Goal: Download file/media

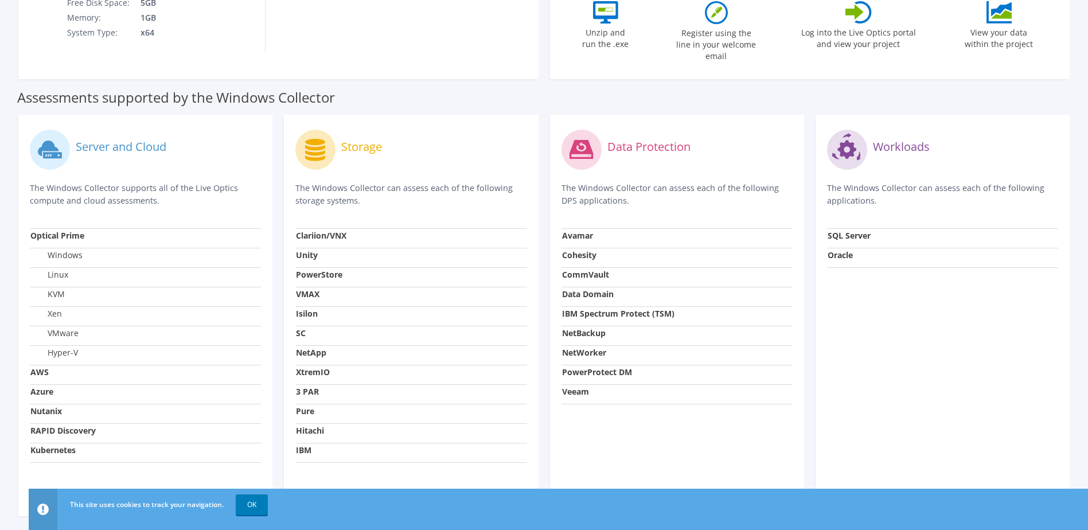
scroll to position [322, 0]
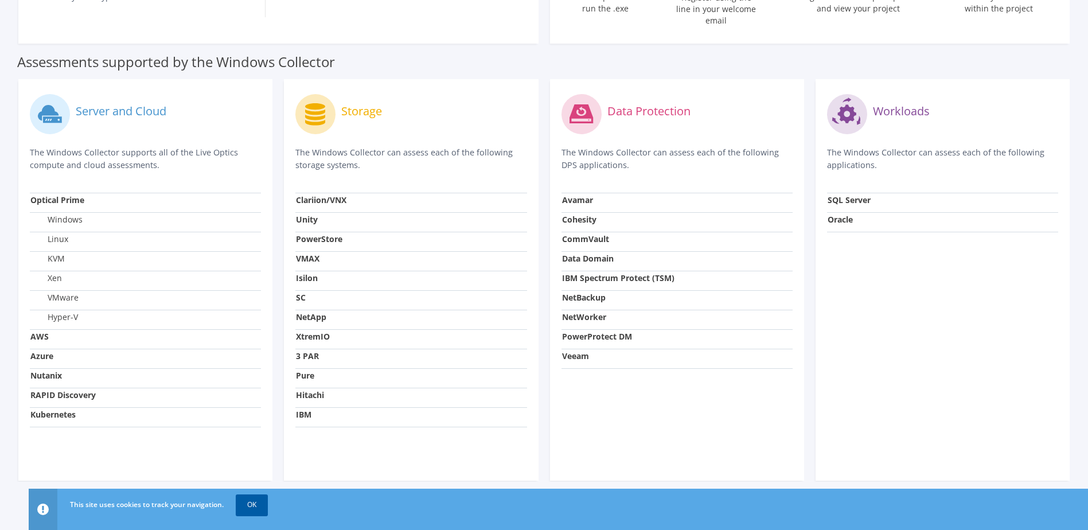
click at [255, 502] on link "OK" at bounding box center [252, 504] width 32 height 21
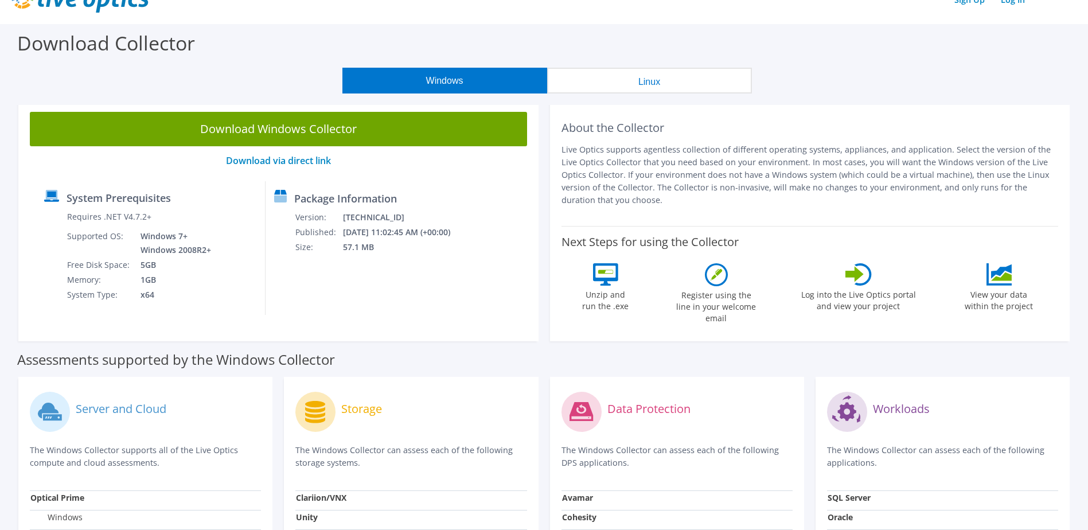
scroll to position [0, 0]
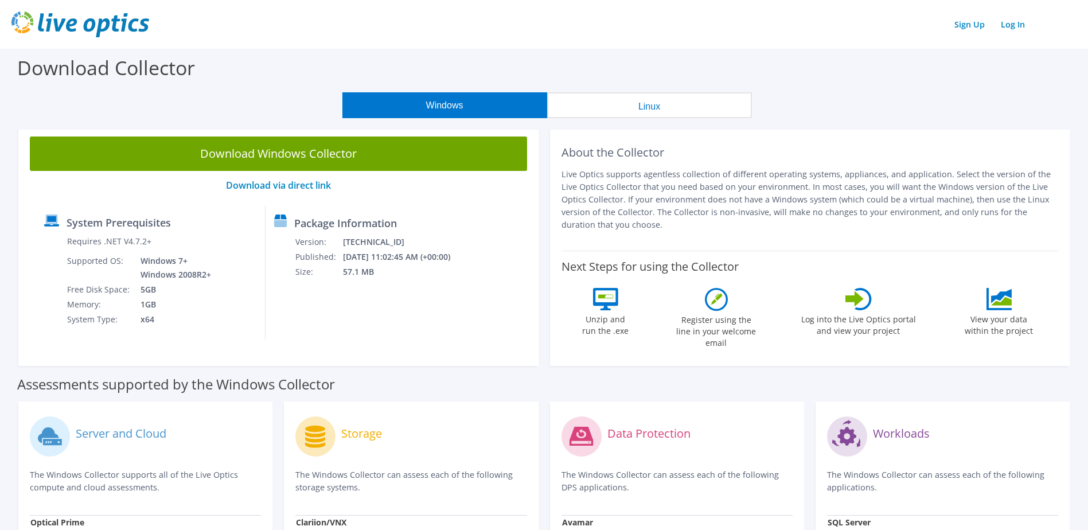
click at [654, 99] on button "Linux" at bounding box center [649, 105] width 205 height 26
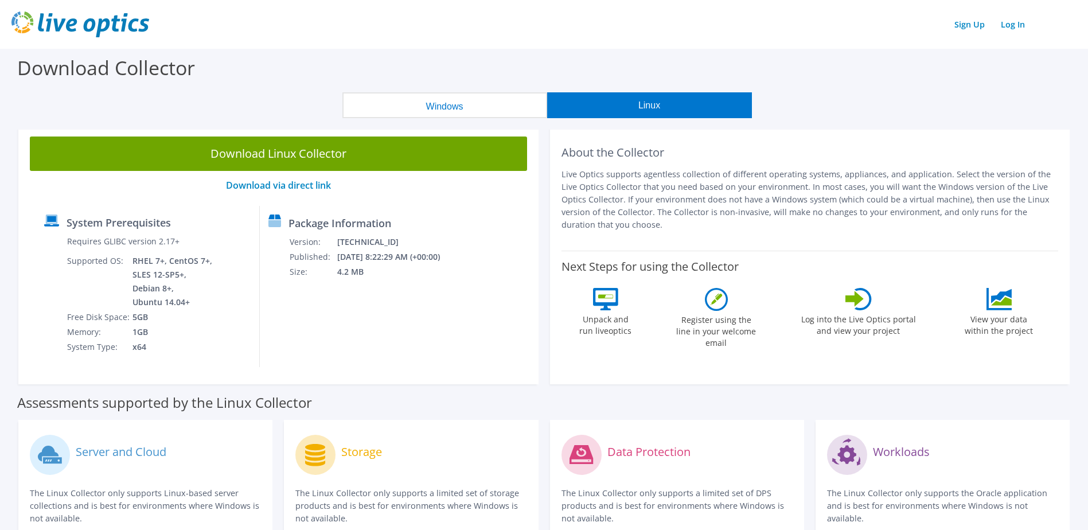
click at [448, 111] on button "Windows" at bounding box center [444, 105] width 205 height 26
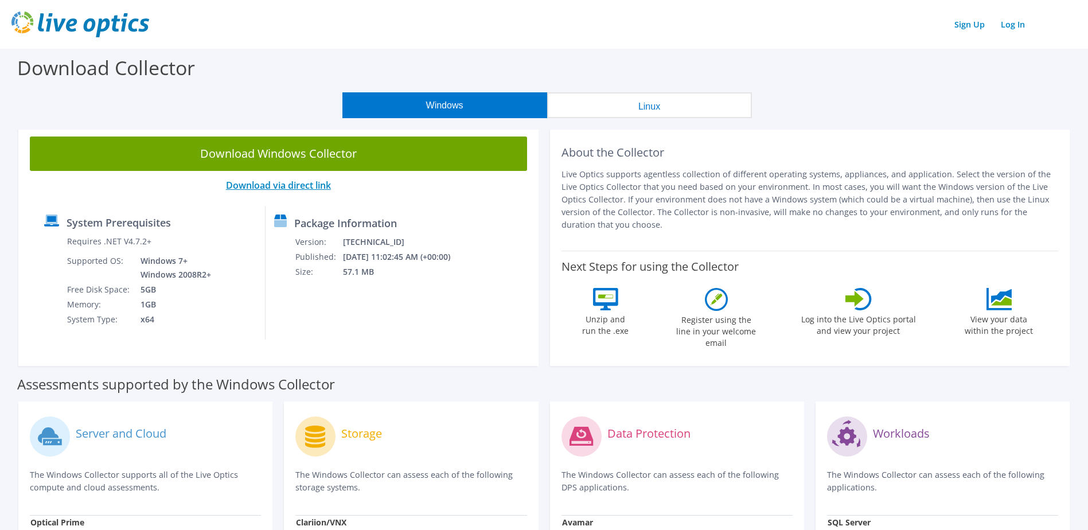
click at [294, 185] on link "Download via direct link" at bounding box center [278, 185] width 105 height 13
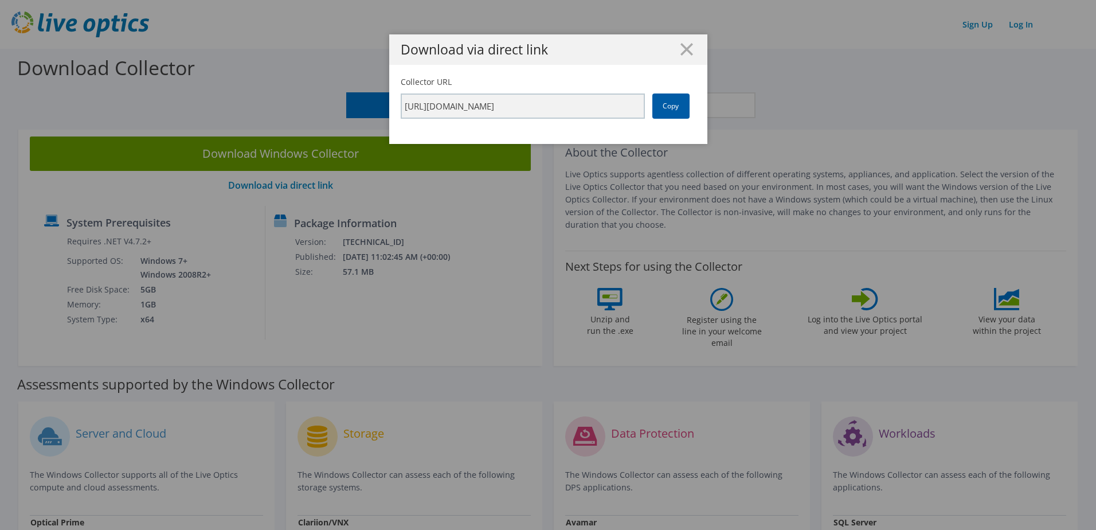
click at [669, 107] on link "Copy" at bounding box center [670, 105] width 37 height 25
click at [689, 43] on h1 "Download via direct link" at bounding box center [548, 49] width 295 height 13
click at [683, 53] on icon at bounding box center [687, 49] width 13 height 13
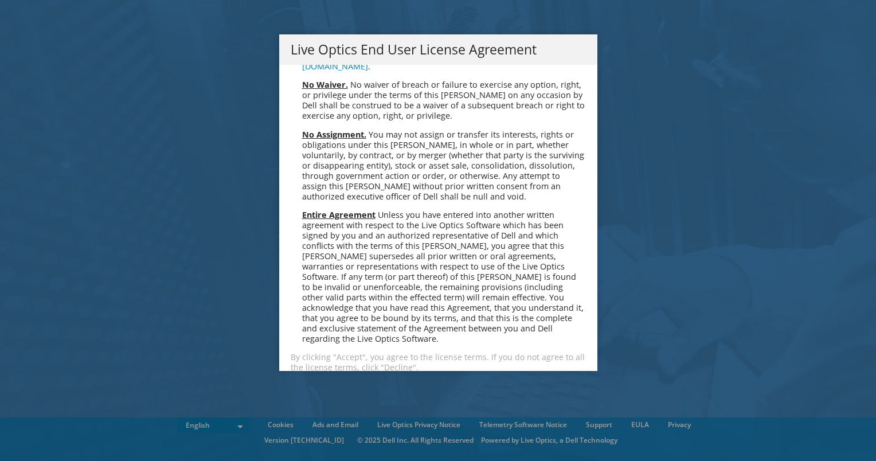
scroll to position [4335, 0]
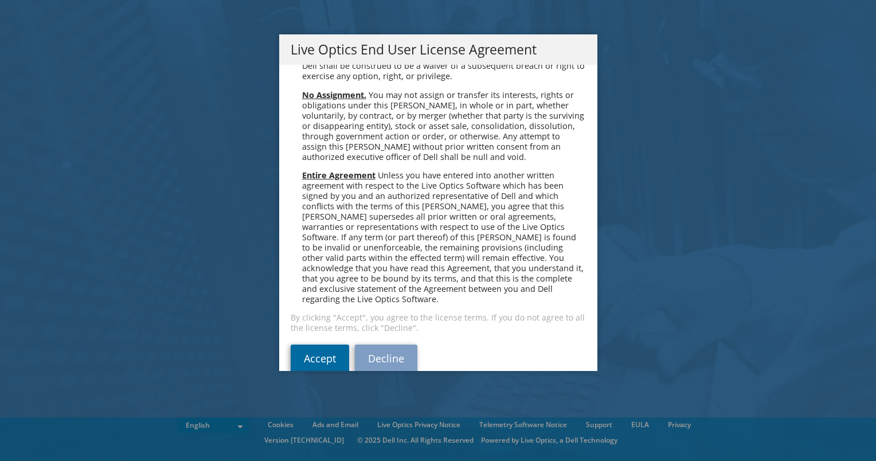
click at [321, 345] on link "Accept" at bounding box center [320, 359] width 58 height 28
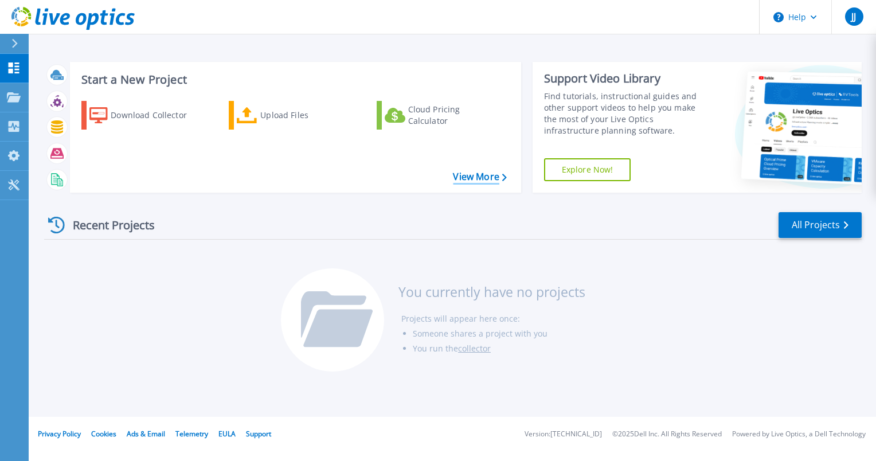
click at [483, 174] on link "View More" at bounding box center [479, 176] width 53 height 11
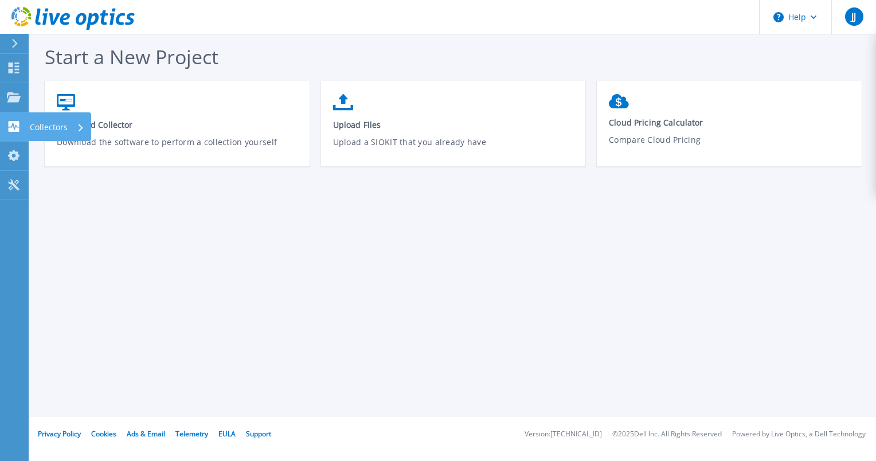
click at [14, 126] on icon at bounding box center [14, 126] width 11 height 11
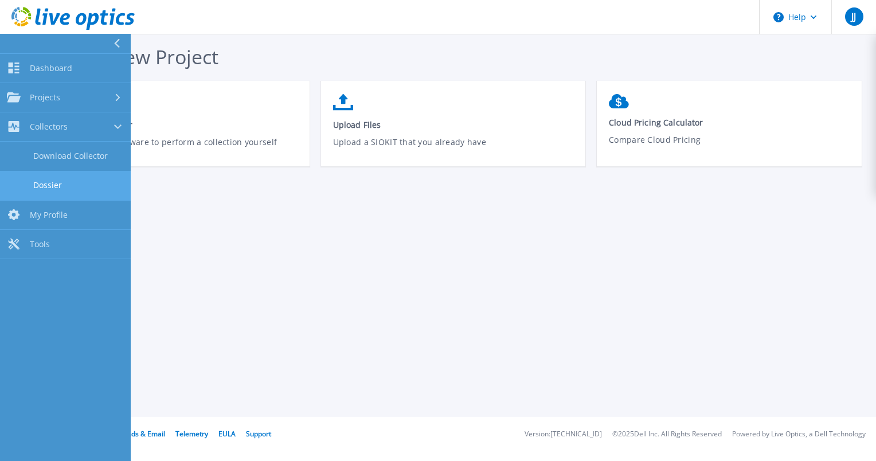
click at [50, 186] on link "Dossier" at bounding box center [65, 185] width 131 height 29
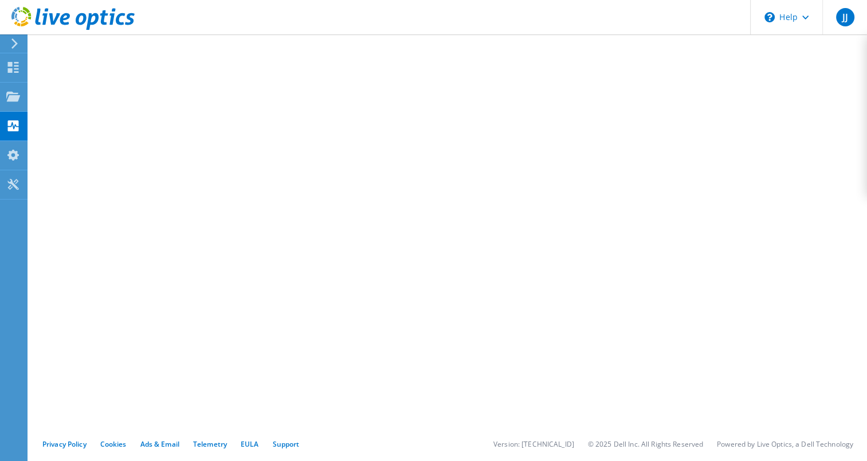
click at [16, 44] on use at bounding box center [14, 43] width 6 height 10
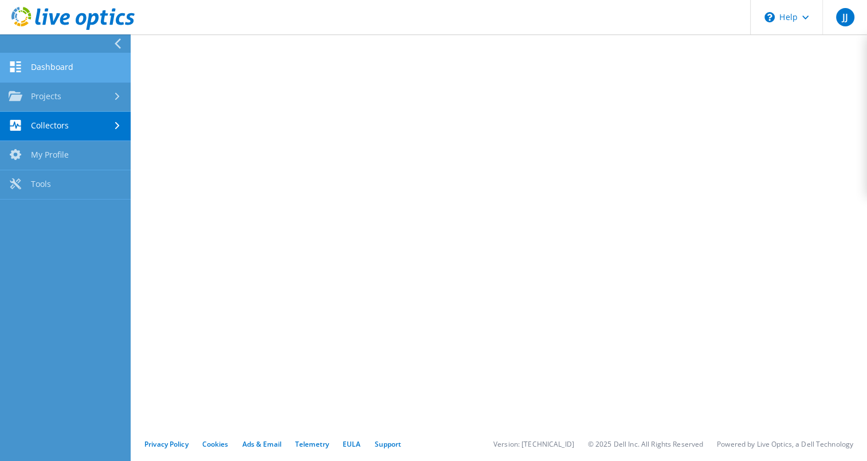
click at [60, 64] on link "Dashboard" at bounding box center [65, 67] width 131 height 29
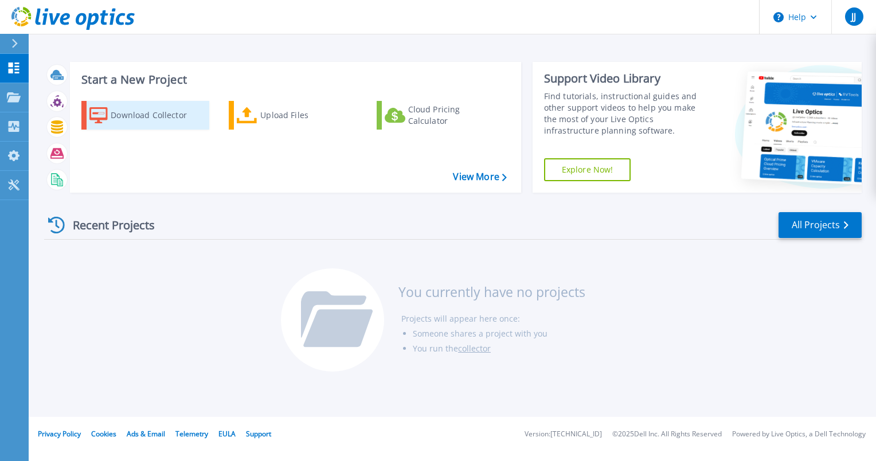
click at [146, 118] on div "Download Collector" at bounding box center [157, 115] width 92 height 23
